Goal: Check status

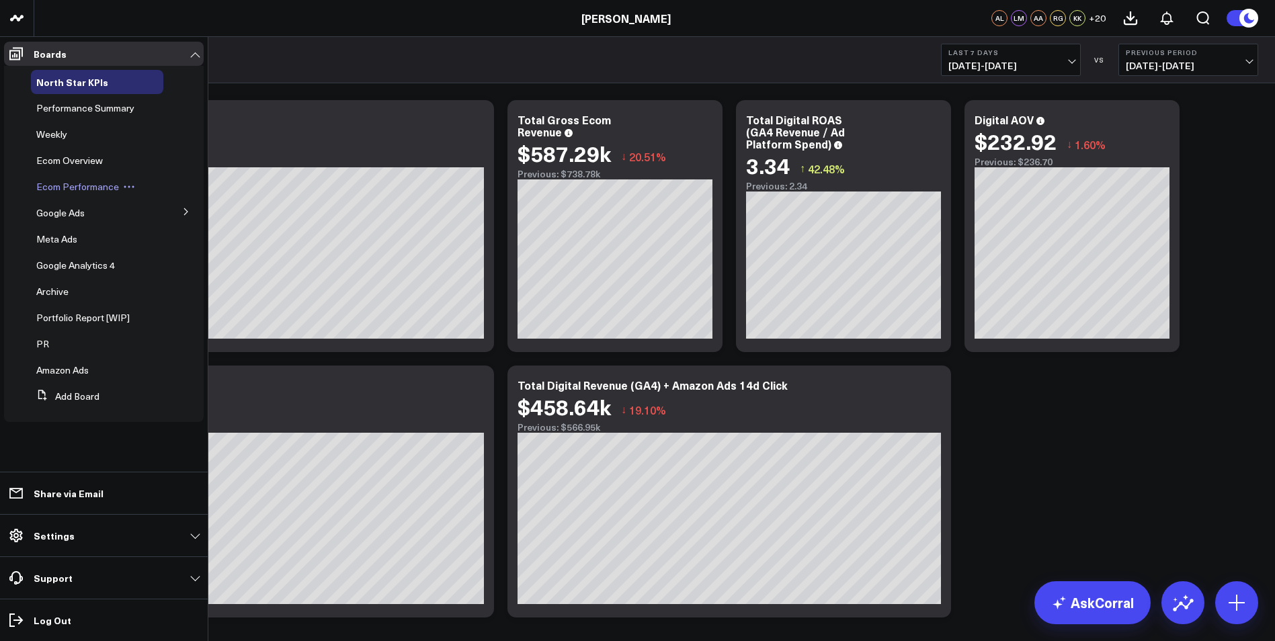
click at [91, 184] on span "Ecom Performance" at bounding box center [77, 186] width 83 height 13
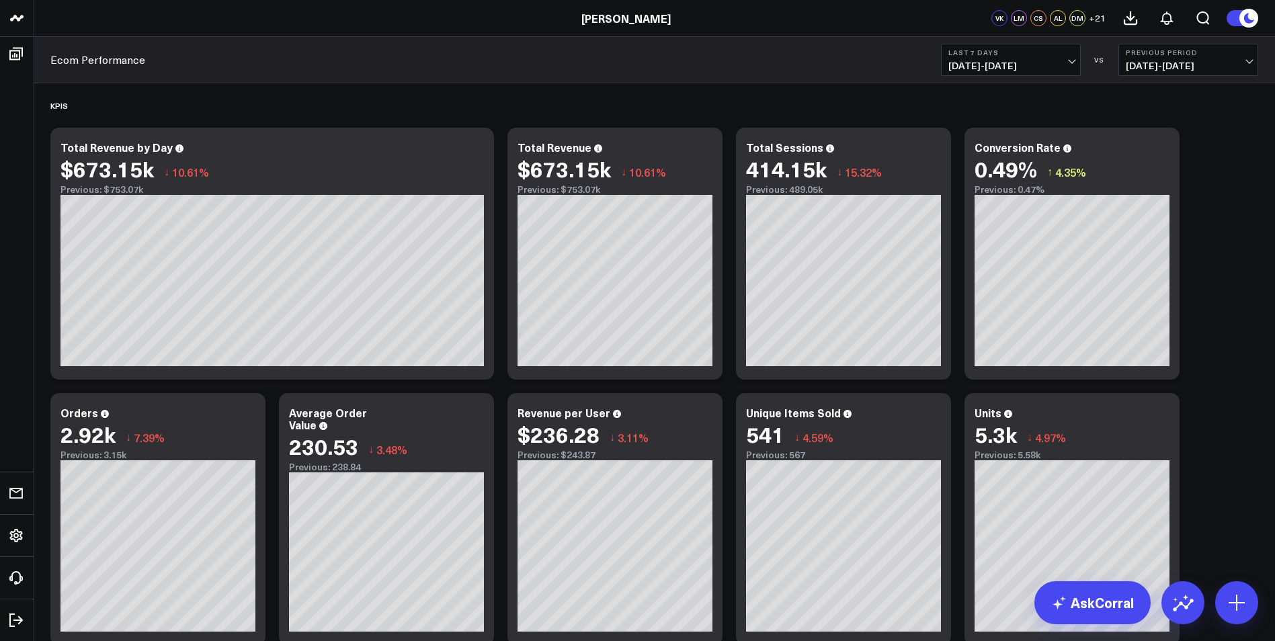
click at [1244, 59] on button "Previous Period [DATE] - [DATE]" at bounding box center [1189, 60] width 140 height 32
click at [1144, 136] on link "YoY" at bounding box center [1188, 141] width 138 height 26
